Goal: Task Accomplishment & Management: Manage account settings

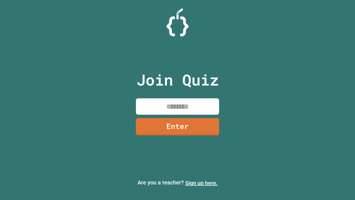
click at [201, 183] on link "Sign up here." at bounding box center [201, 182] width 32 height 7
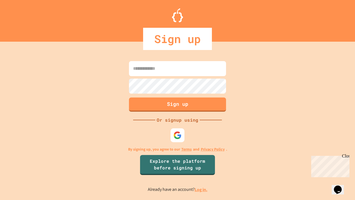
click at [201, 189] on link "Log in." at bounding box center [201, 189] width 13 height 6
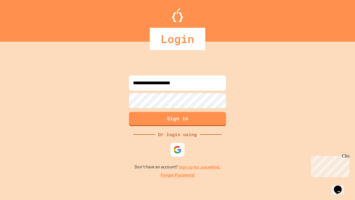
type input "**********"
